Goal: Task Accomplishment & Management: Use online tool/utility

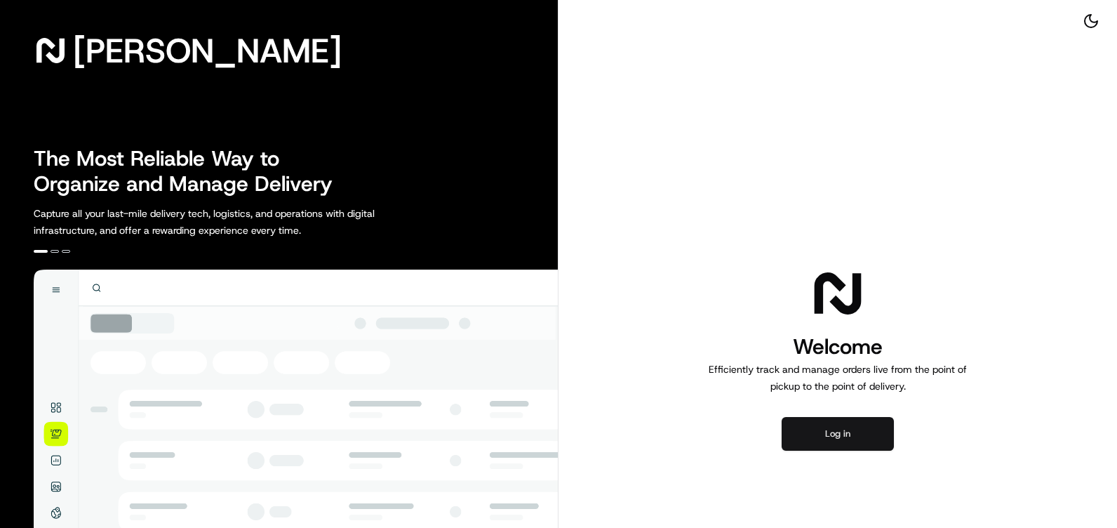
click at [832, 440] on button "Log in" at bounding box center [837, 434] width 112 height 34
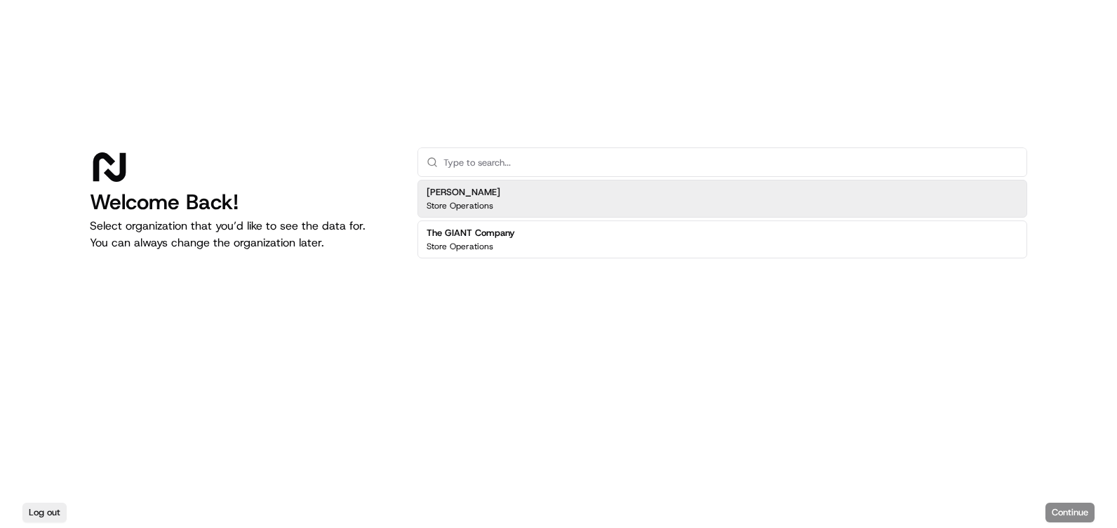
click at [510, 201] on div "Martin's Store Operations" at bounding box center [722, 199] width 610 height 38
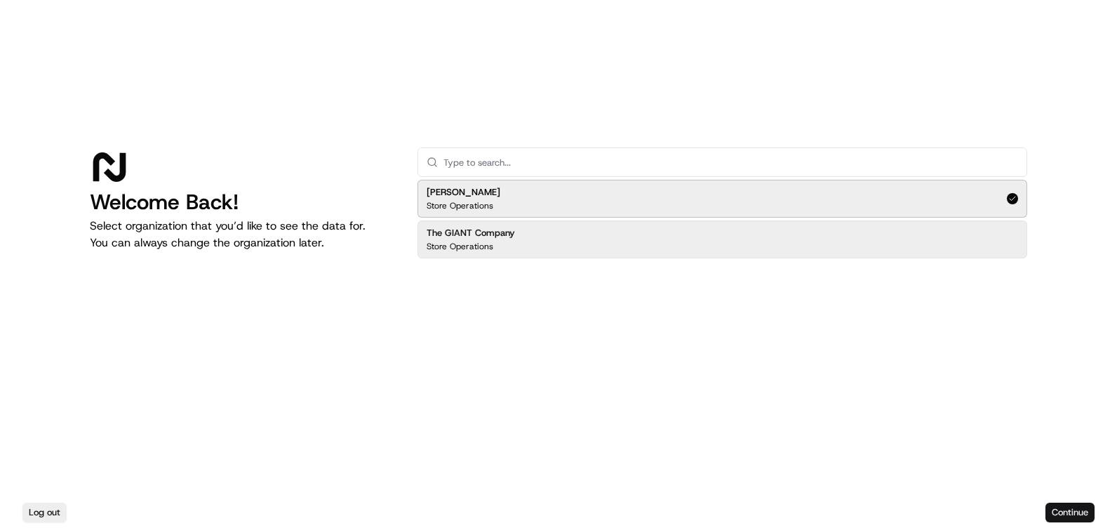
click at [1092, 509] on button "Continue" at bounding box center [1069, 512] width 49 height 20
